Goal: Navigation & Orientation: Find specific page/section

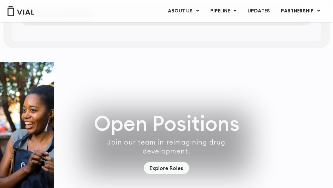
scroll to position [1877, 0]
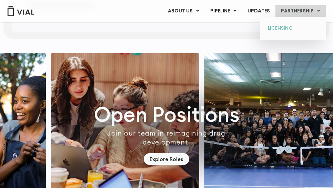
click at [286, 25] on link "LICENSING" at bounding box center [292, 28] width 60 height 11
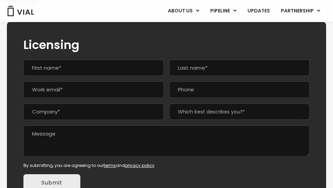
scroll to position [212, 0]
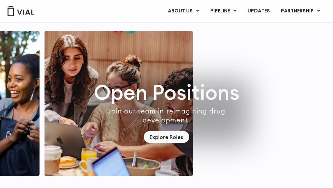
scroll to position [1896, 0]
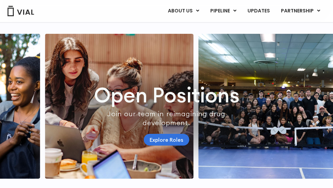
click at [172, 146] on link "Explore Roles" at bounding box center [166, 140] width 45 height 12
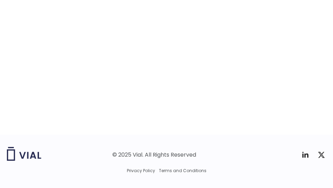
scroll to position [1122, 0]
